Goal: Task Accomplishment & Management: Manage account settings

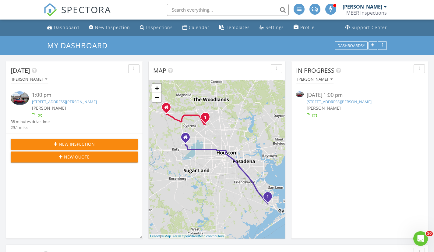
click at [300, 94] on img at bounding box center [300, 94] width 8 height 6
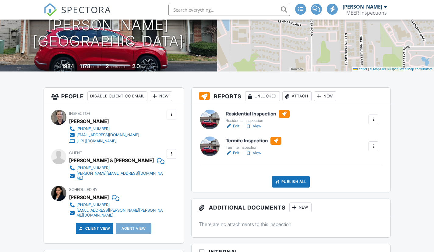
click at [209, 121] on div at bounding box center [210, 119] width 20 height 20
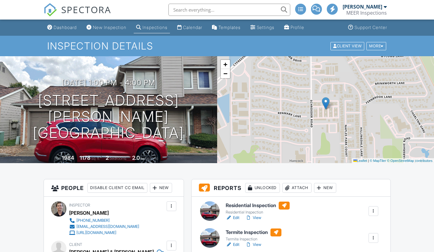
click at [211, 228] on div at bounding box center [210, 238] width 20 height 20
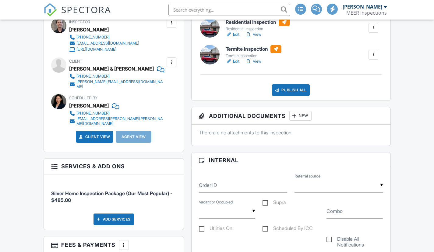
click at [291, 89] on div "Publish All" at bounding box center [291, 90] width 38 height 12
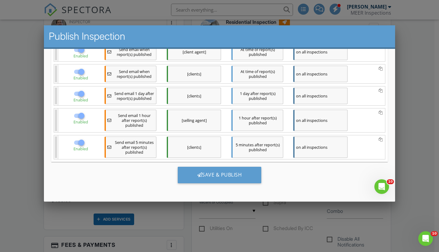
scroll to position [122, 0]
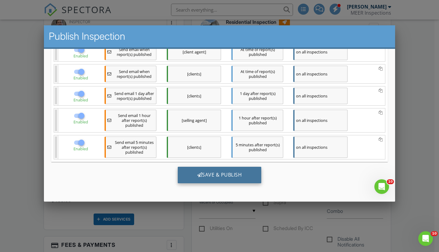
click at [213, 173] on div "Save & Publish" at bounding box center [220, 174] width 84 height 16
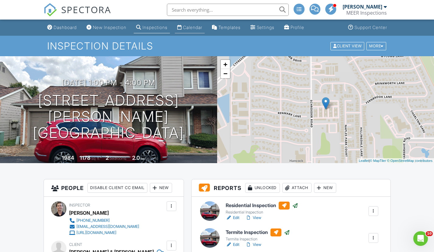
click at [198, 28] on div "Calendar" at bounding box center [192, 27] width 19 height 5
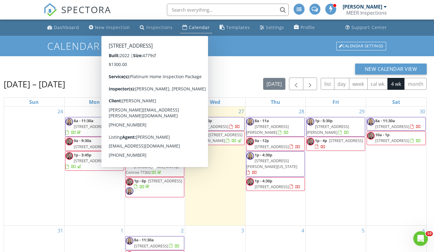
click at [156, 181] on span "15714 Park Poetry Ct, CYPRESS 77433" at bounding box center [165, 180] width 34 height 5
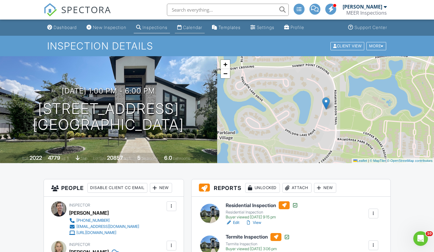
click at [199, 28] on div "Calendar" at bounding box center [192, 27] width 19 height 5
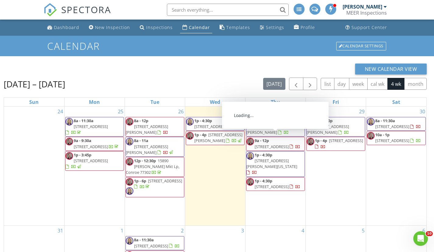
click at [275, 144] on span "25419 Whitehaven Gate St, Katy 77493" at bounding box center [272, 146] width 34 height 5
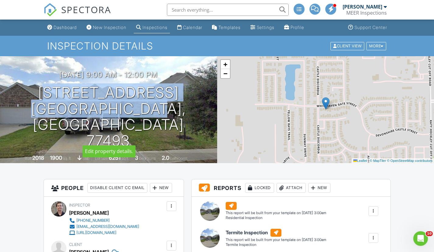
drag, startPoint x: 18, startPoint y: 99, endPoint x: 169, endPoint y: 136, distance: 156.2
click at [169, 136] on h1 "25419 Whitehaven Gate St Katy, TX 77493" at bounding box center [109, 116] width 198 height 64
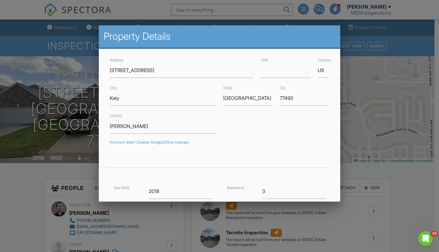
click at [41, 50] on div at bounding box center [219, 127] width 439 height 314
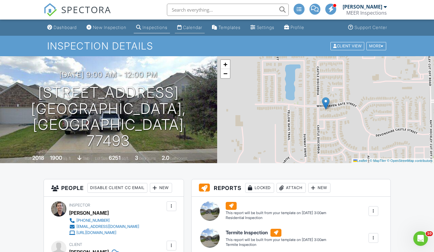
click at [196, 28] on div "Calendar" at bounding box center [192, 27] width 19 height 5
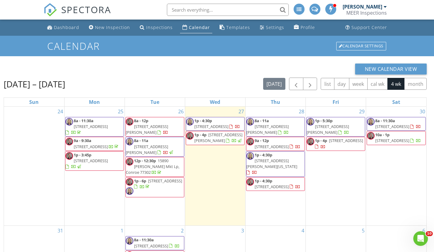
click at [267, 184] on span "[STREET_ADDRESS]" at bounding box center [272, 186] width 34 height 5
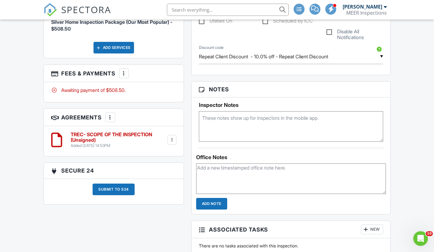
scroll to position [396, 0]
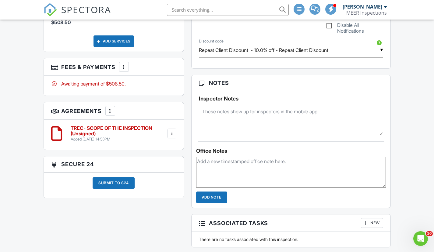
click at [222, 113] on textarea at bounding box center [291, 120] width 184 height 30
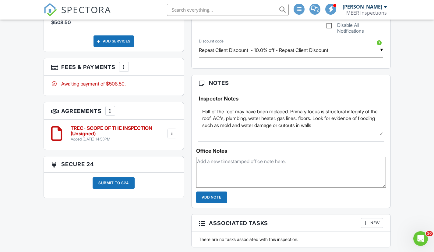
type textarea "Half of the roof may have been replaced. Primary focus is structural integrity …"
click at [256, 143] on div "Office Notes Add Note" at bounding box center [291, 172] width 199 height 62
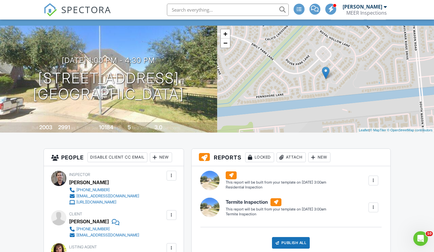
scroll to position [0, 0]
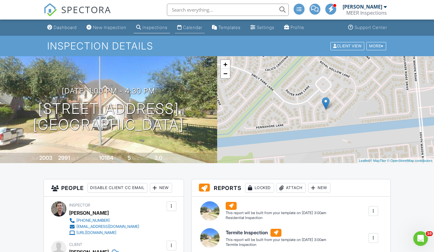
click at [199, 28] on div "Calendar" at bounding box center [192, 27] width 19 height 5
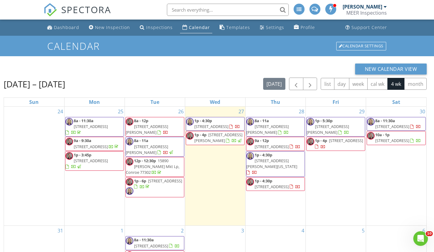
click at [159, 180] on span "[STREET_ADDRESS]" at bounding box center [165, 180] width 34 height 5
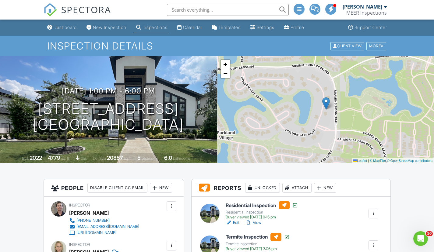
click at [366, 10] on div "MEER Inspections" at bounding box center [367, 13] width 41 height 6
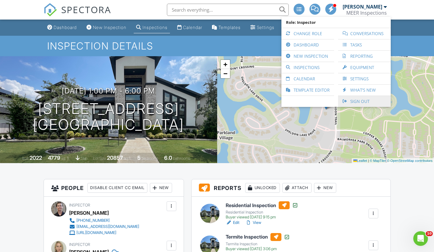
click at [359, 102] on link "Sign Out" at bounding box center [364, 101] width 47 height 11
